Goal: Transaction & Acquisition: Purchase product/service

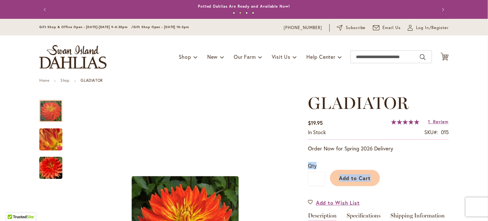
drag, startPoint x: 0, startPoint y: 0, endPoint x: 445, endPoint y: 164, distance: 474.0
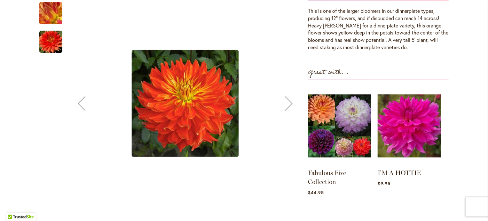
scroll to position [225, 0]
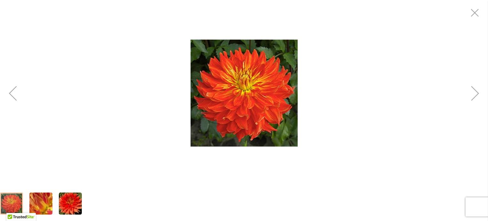
click at [475, 95] on div "Next" at bounding box center [476, 94] width 26 height 26
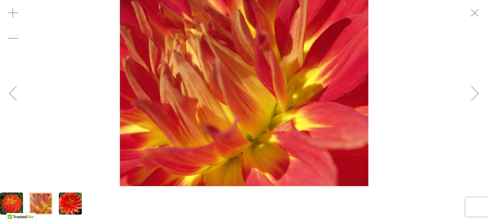
click at [475, 94] on div "Next" at bounding box center [476, 94] width 26 height 26
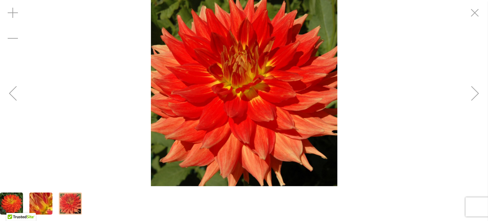
click at [475, 94] on div "Next" at bounding box center [476, 94] width 26 height 26
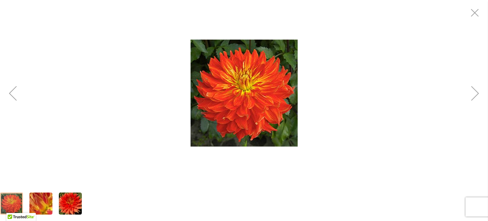
click at [475, 95] on div "Next" at bounding box center [476, 94] width 26 height 26
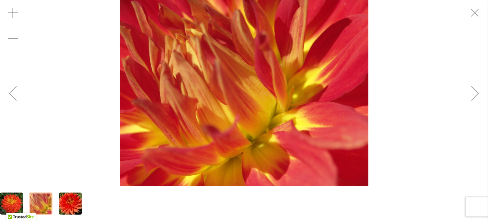
click at [475, 95] on div "Next" at bounding box center [476, 94] width 26 height 26
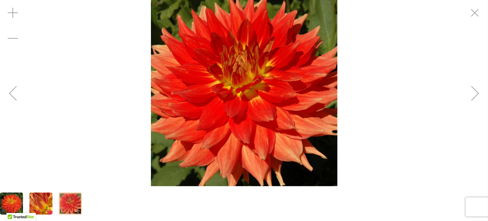
click at [475, 95] on div "Next" at bounding box center [476, 94] width 26 height 26
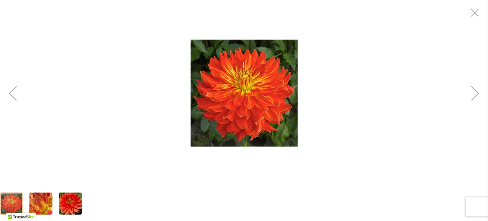
click at [475, 95] on div "Next" at bounding box center [476, 94] width 26 height 26
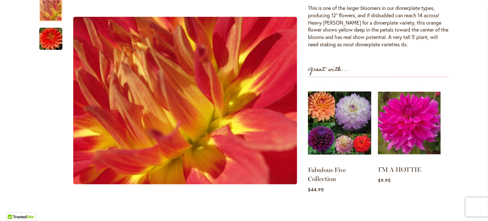
click at [399, 127] on img at bounding box center [409, 123] width 63 height 78
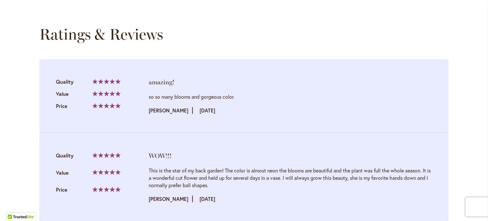
scroll to position [650, 0]
